Goal: Task Accomplishment & Management: Use online tool/utility

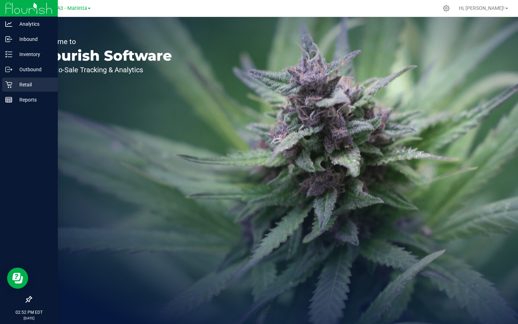
click at [28, 86] on p "Retail" at bounding box center [33, 84] width 42 height 8
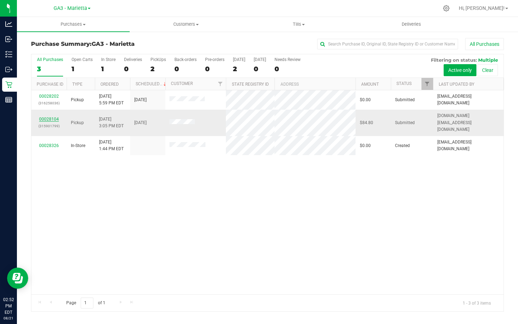
click at [52, 117] on link "00028104" at bounding box center [49, 119] width 20 height 5
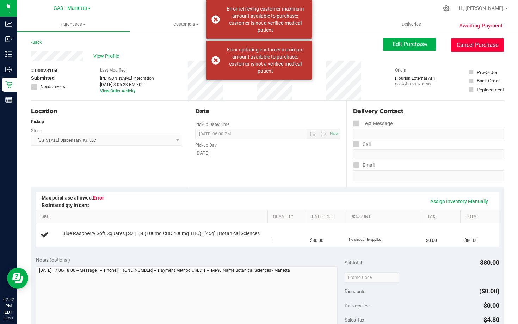
click at [455, 44] on button "Cancel Purchase" at bounding box center [477, 44] width 53 height 13
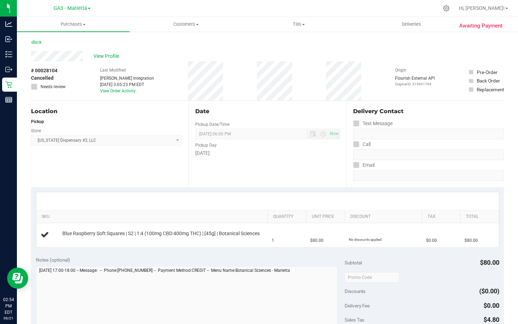
click at [31, 45] on div "Back" at bounding box center [36, 42] width 11 height 8
click at [36, 43] on link "Back" at bounding box center [36, 42] width 11 height 5
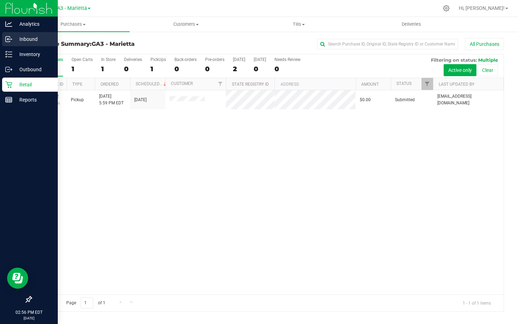
click at [30, 36] on p "Inbound" at bounding box center [33, 39] width 42 height 8
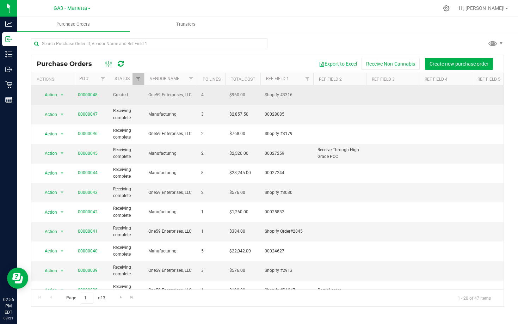
click at [86, 93] on link "00000048" at bounding box center [88, 94] width 20 height 5
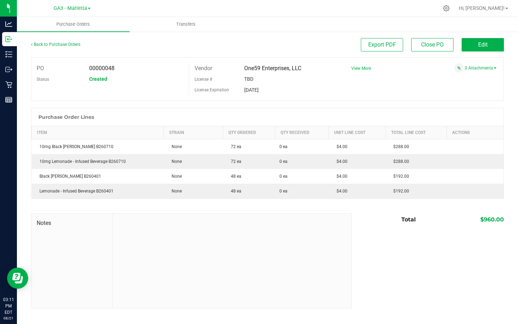
click at [259, 155] on td "72 ea" at bounding box center [249, 161] width 52 height 15
click at [466, 50] on button "Edit" at bounding box center [482, 44] width 42 height 13
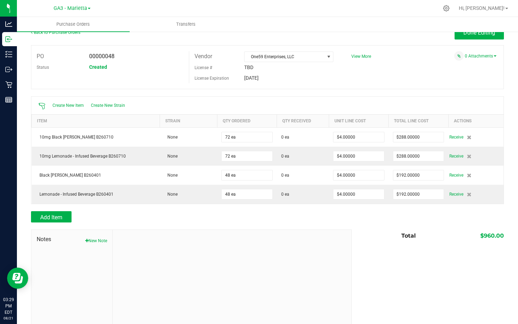
scroll to position [13, 0]
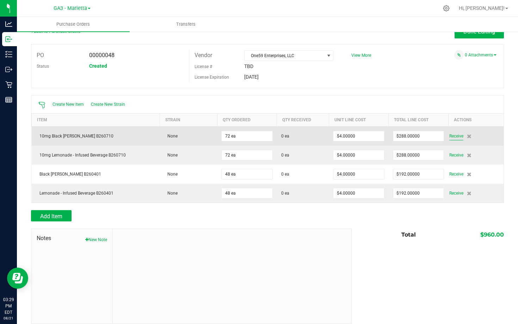
click at [455, 136] on span "Receive" at bounding box center [456, 136] width 14 height 8
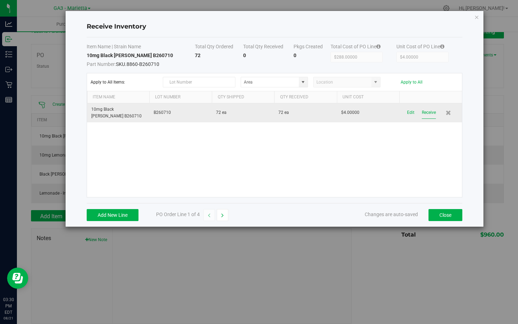
click at [429, 111] on button "Receive" at bounding box center [429, 112] width 14 height 12
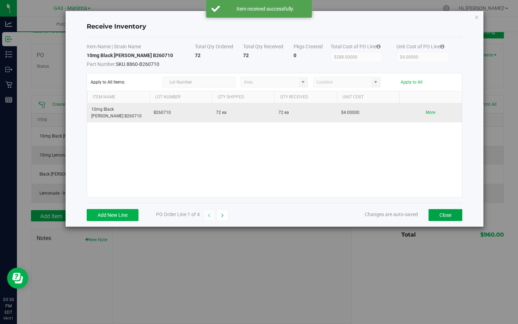
click at [433, 212] on button "Close" at bounding box center [445, 215] width 34 height 12
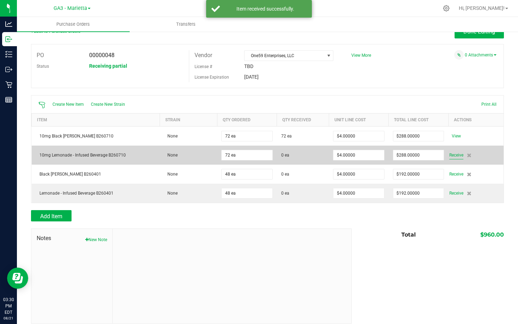
click at [456, 154] on span "Receive" at bounding box center [456, 155] width 14 height 8
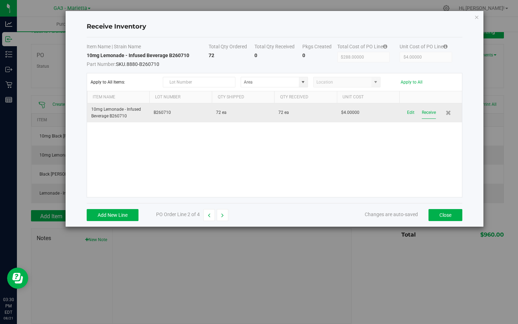
click at [428, 109] on button "Receive" at bounding box center [429, 112] width 14 height 12
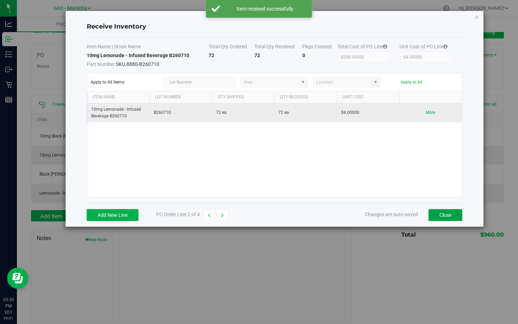
click at [440, 212] on button "Close" at bounding box center [445, 215] width 34 height 12
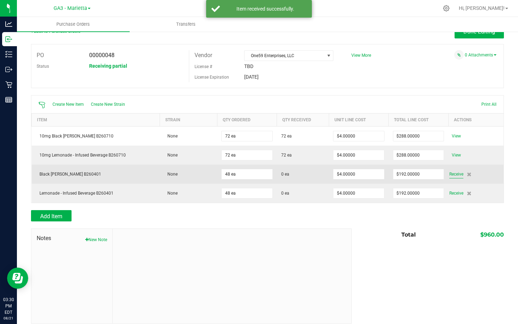
click at [456, 174] on span "Receive" at bounding box center [456, 174] width 14 height 8
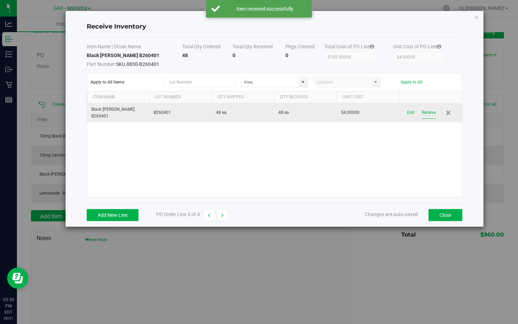
click at [425, 111] on button "Receive" at bounding box center [429, 112] width 14 height 12
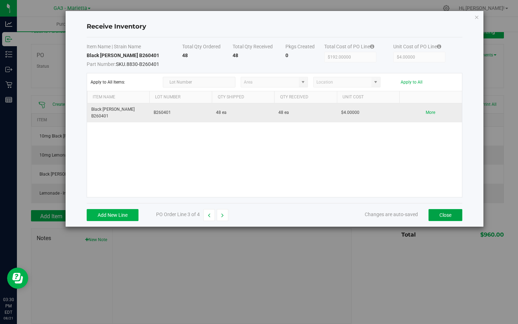
click at [444, 216] on button "Close" at bounding box center [445, 215] width 34 height 12
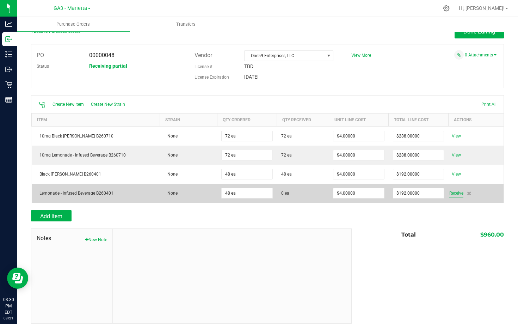
click at [455, 191] on span "Receive" at bounding box center [456, 193] width 14 height 8
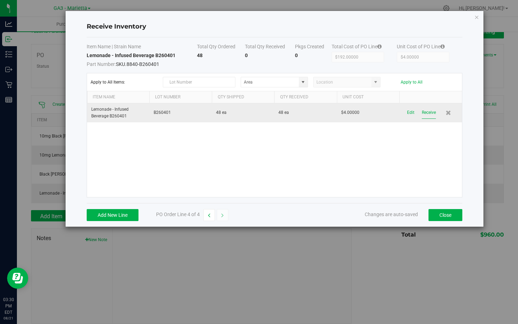
click at [427, 117] on button "Receive" at bounding box center [429, 112] width 14 height 12
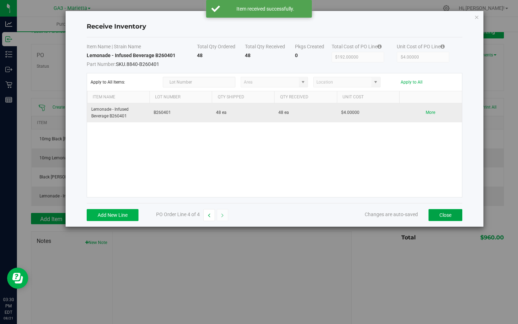
click at [441, 212] on button "Close" at bounding box center [445, 215] width 34 height 12
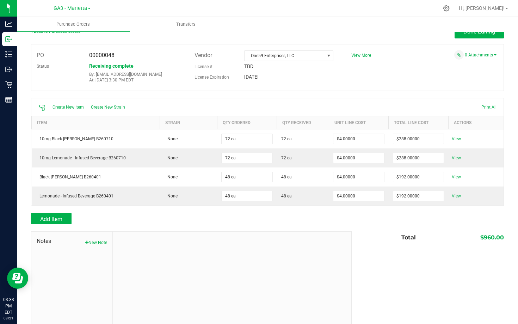
scroll to position [0, 0]
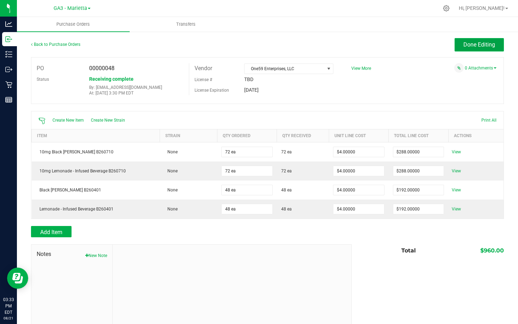
click at [476, 48] on button "Done Editing" at bounding box center [478, 44] width 49 height 13
